Goal: Information Seeking & Learning: Learn about a topic

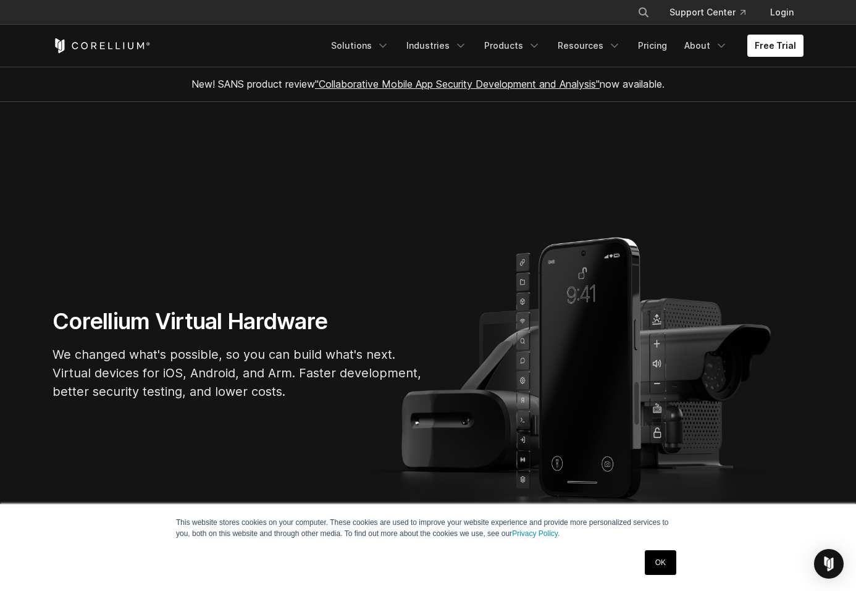
click at [661, 559] on link "OK" at bounding box center [660, 562] width 31 height 25
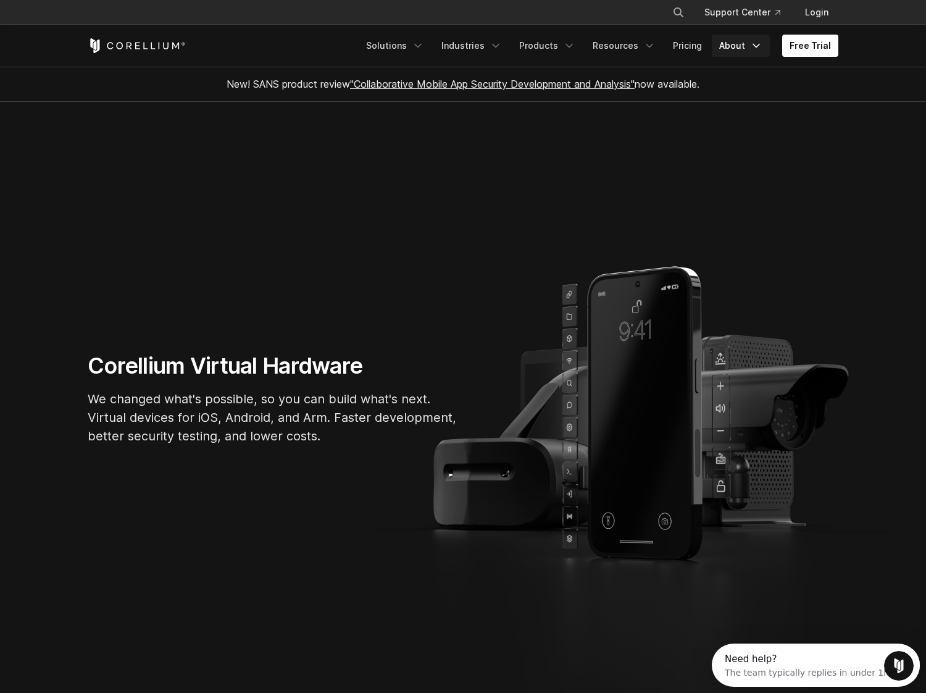
click at [761, 42] on icon "Navigation Menu" at bounding box center [756, 46] width 12 height 12
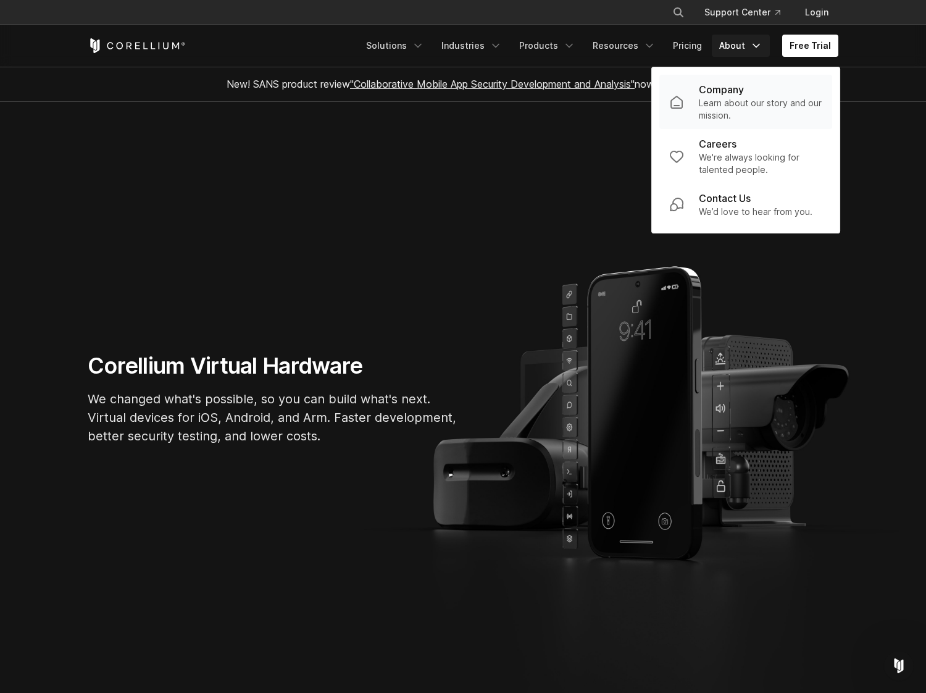
click at [712, 90] on p "Company" at bounding box center [721, 89] width 45 height 15
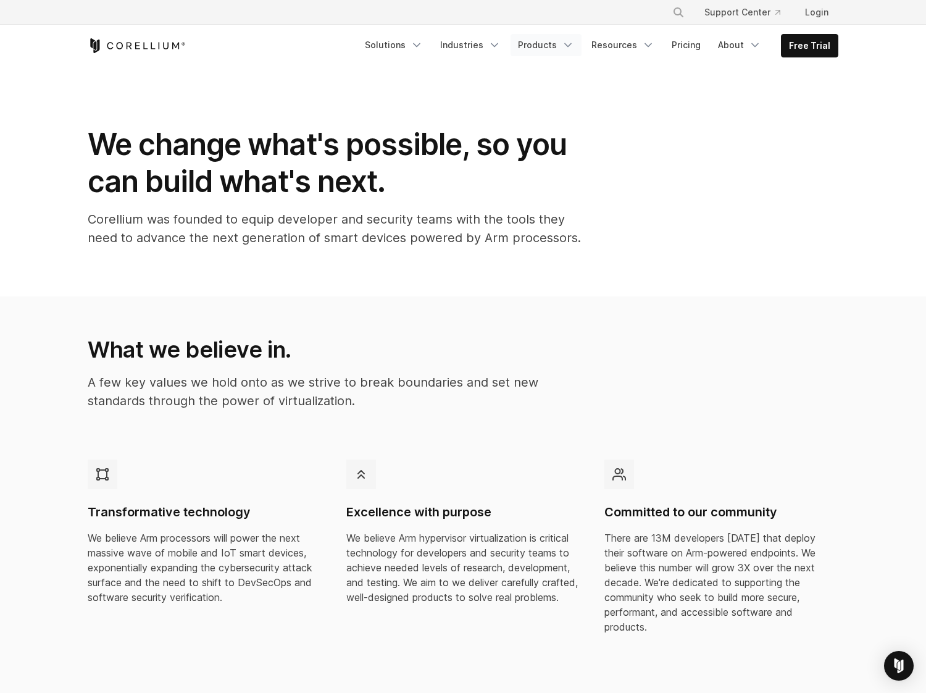
click at [572, 42] on icon "Navigation Menu" at bounding box center [568, 45] width 12 height 12
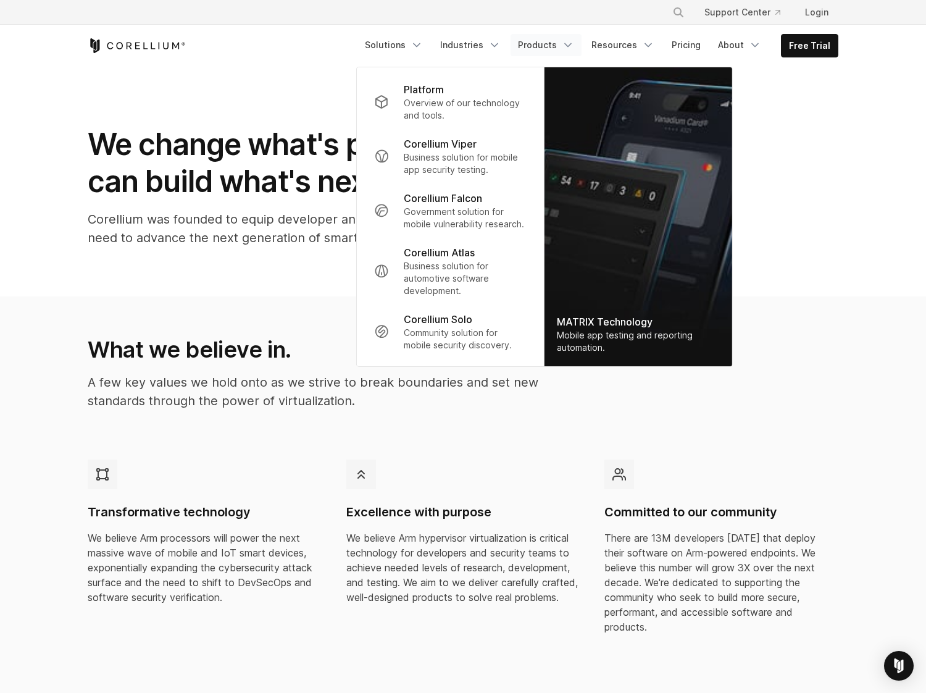
click at [853, 328] on section "What we believe in. A few key values we hold onto as we strive to break boundar…" at bounding box center [463, 497] width 926 height 402
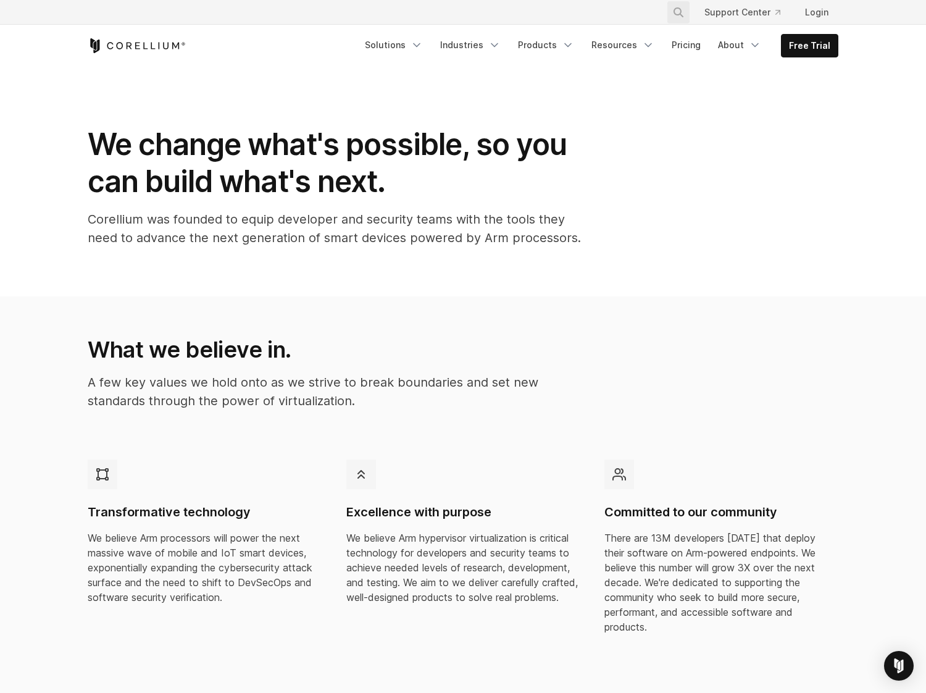
click at [682, 11] on icon "Search" at bounding box center [679, 12] width 10 height 10
click at [591, 12] on input "Search our site..." at bounding box center [615, 12] width 100 height 19
type input "**********"
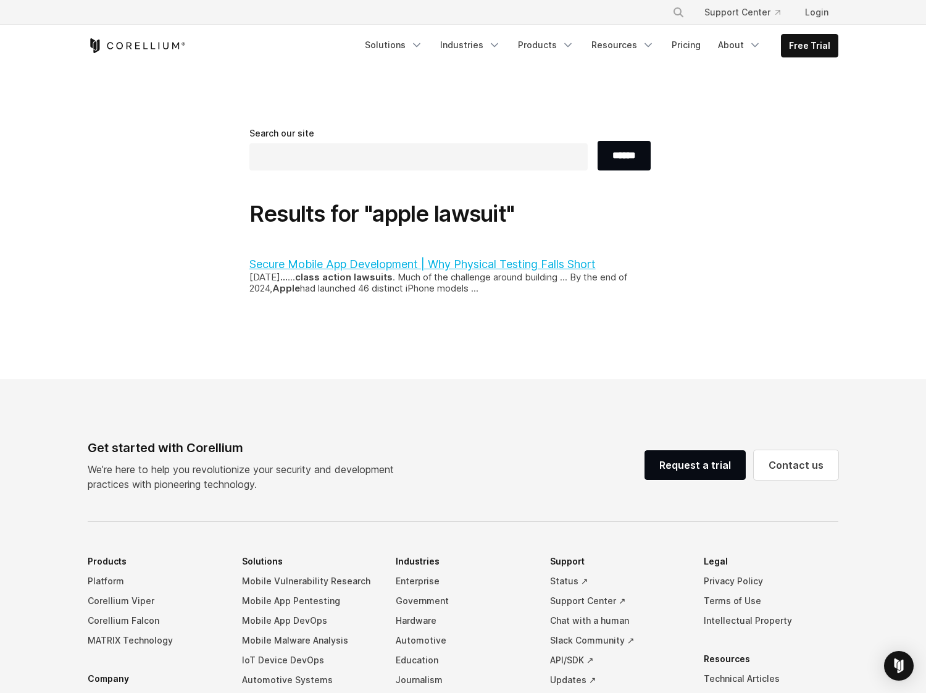
click at [458, 264] on link "Secure Mobile App Development | Why Physical Testing Falls Short" at bounding box center [422, 263] width 346 height 13
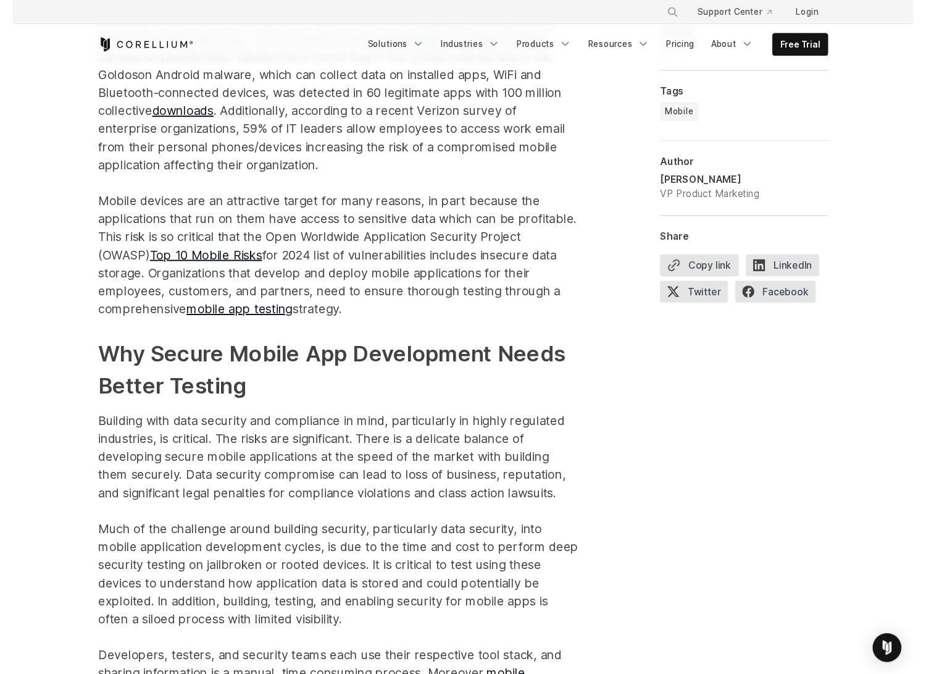
scroll to position [1000, 0]
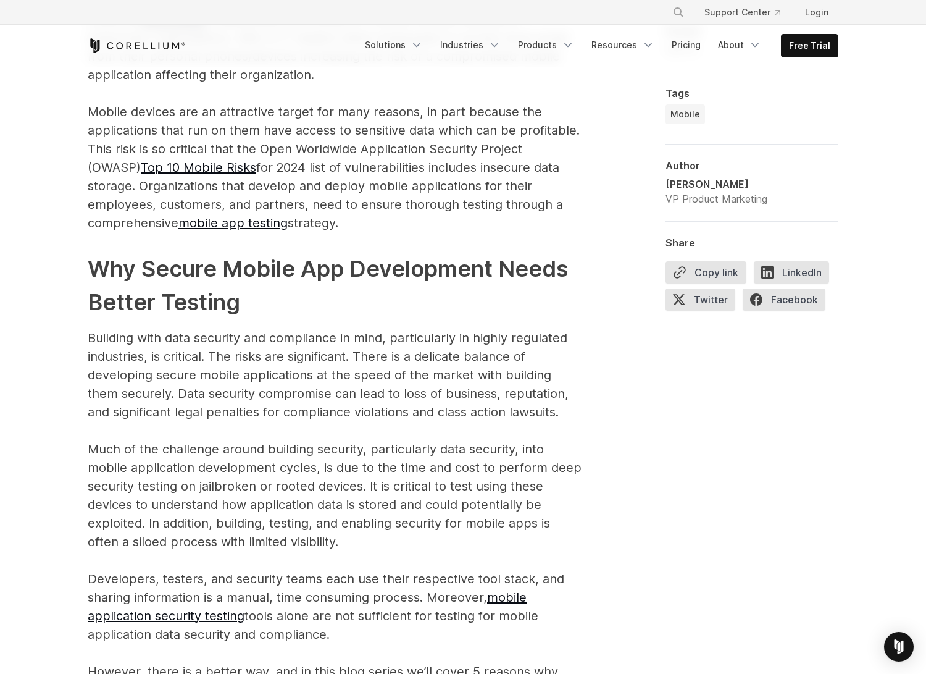
click at [385, 498] on p "Building with data security and compliance in mind, particularly in highly regu…" at bounding box center [335, 514] width 494 height 370
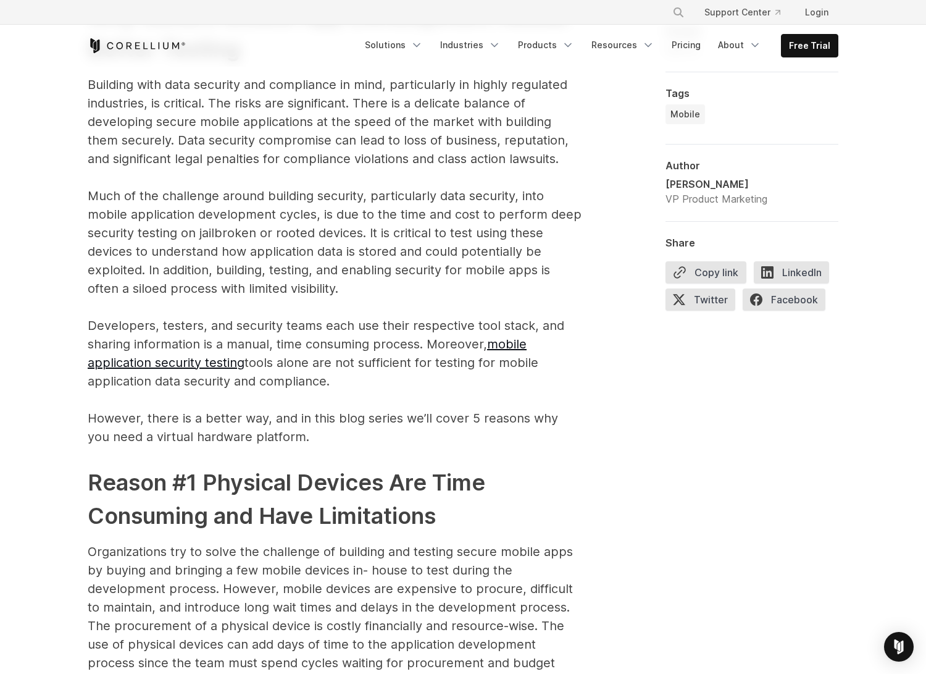
scroll to position [1255, 0]
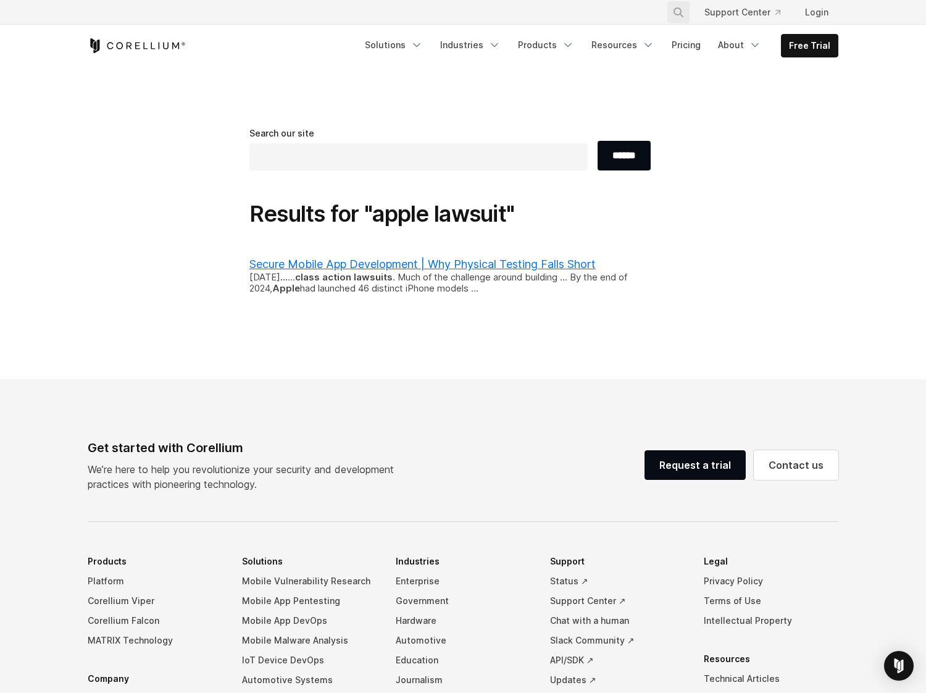
click at [682, 15] on icon "Search" at bounding box center [679, 12] width 10 height 10
click at [621, 11] on input "Search our site..." at bounding box center [615, 12] width 100 height 19
type input "**********"
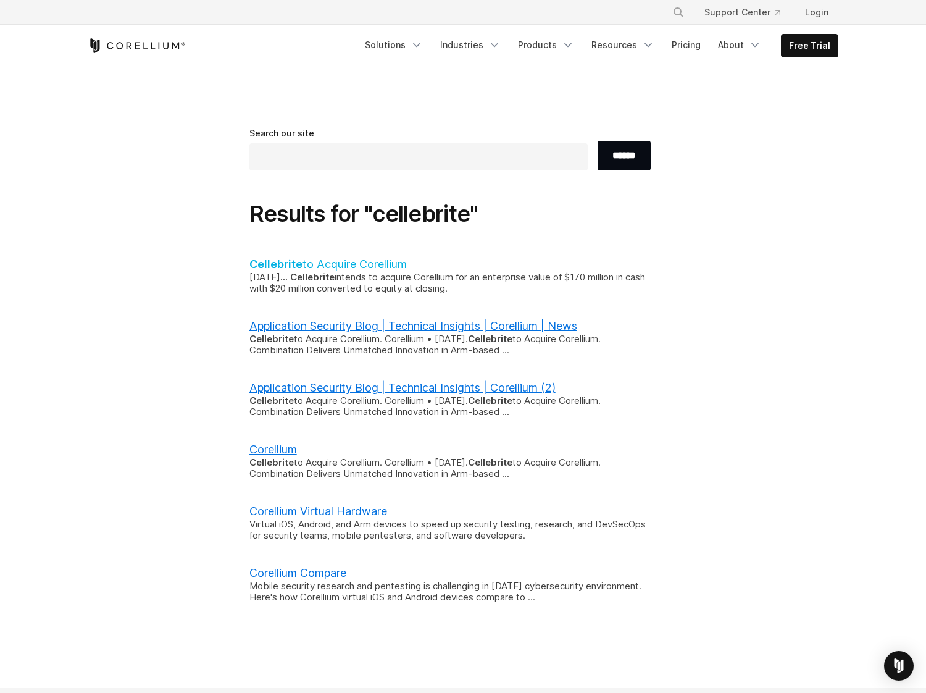
click at [395, 262] on link "Cellebrite to Acquire Corellium" at bounding box center [327, 263] width 157 height 13
